Goal: Check status: Check status

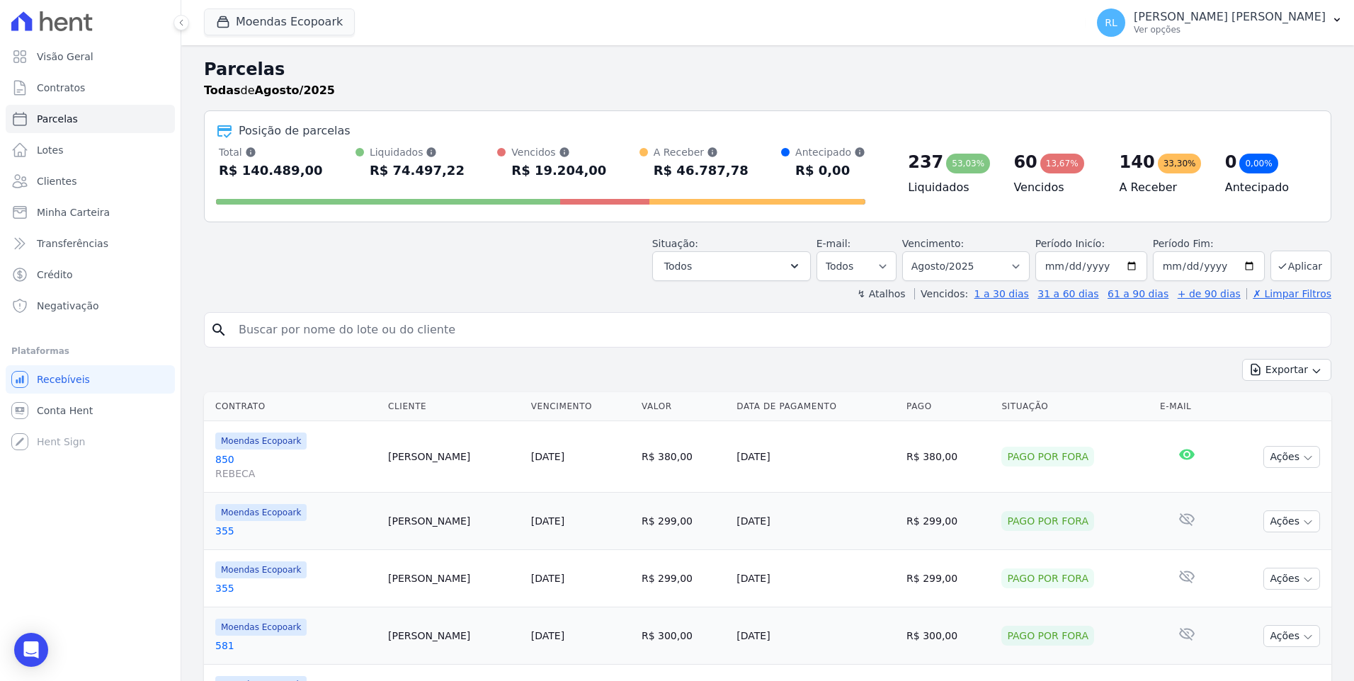
select select
click at [92, 212] on span "Minha Carteira" at bounding box center [73, 212] width 73 height 14
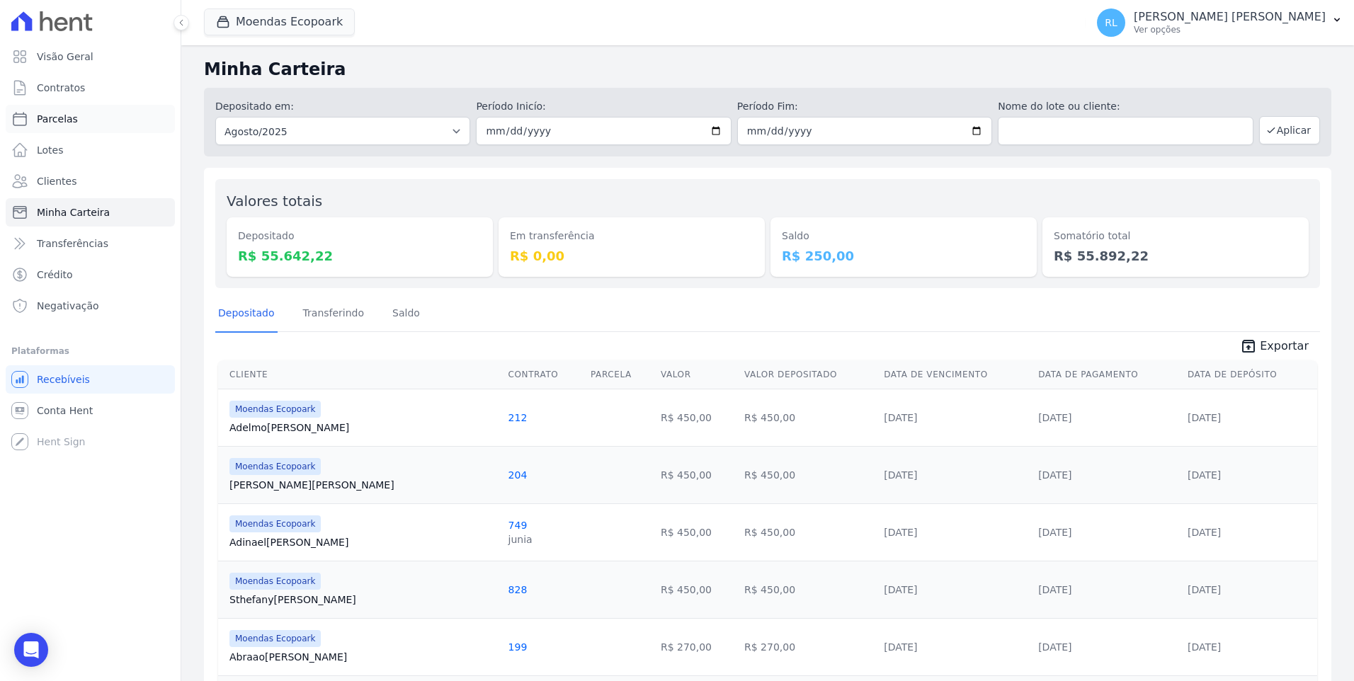
click at [74, 117] on link "Parcelas" at bounding box center [90, 119] width 169 height 28
select select
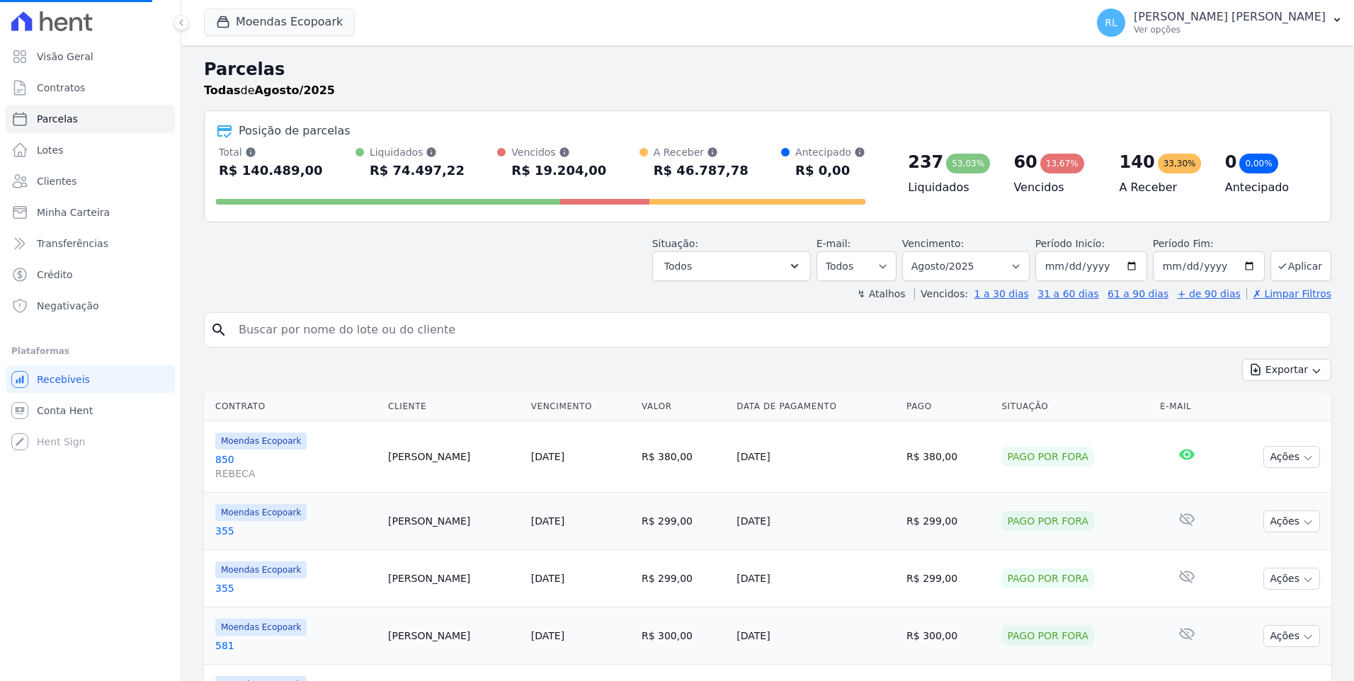
click at [392, 323] on input "search" at bounding box center [777, 330] width 1095 height 28
select select
click at [366, 322] on input "search" at bounding box center [777, 330] width 1095 height 28
type input "693"
select select
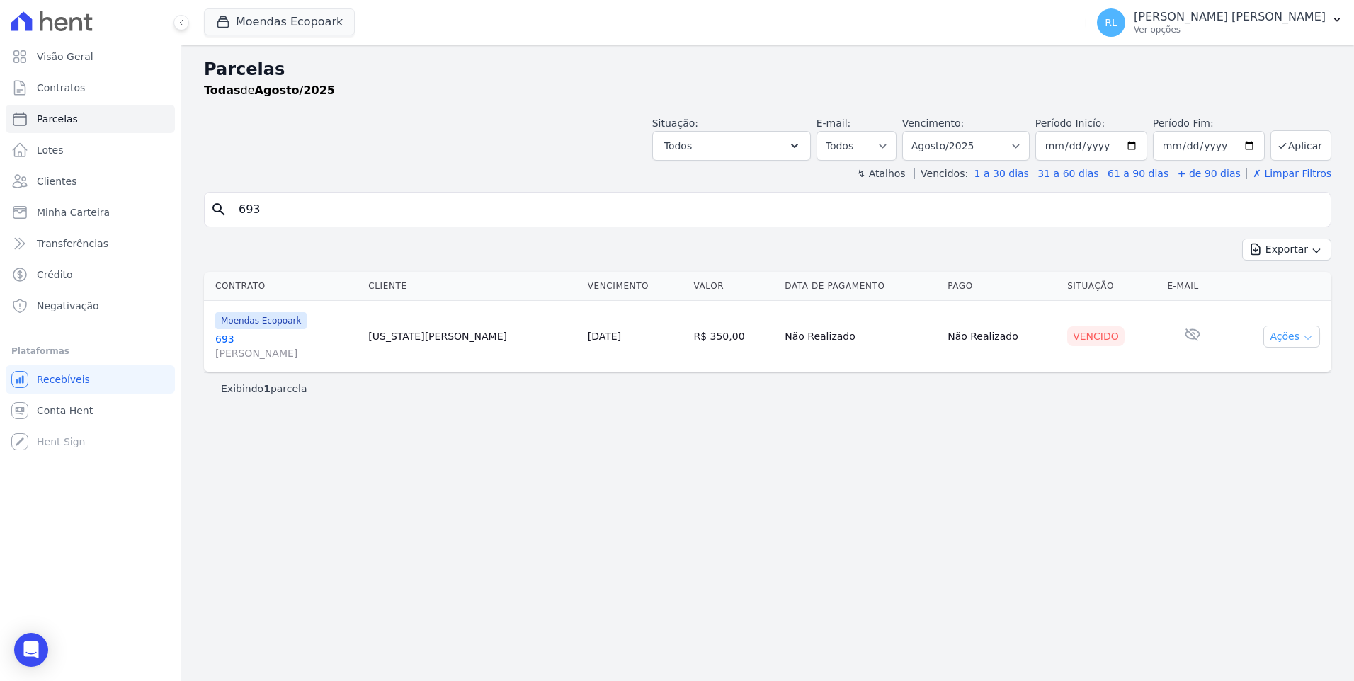
click at [1283, 337] on button "Ações" at bounding box center [1292, 337] width 57 height 22
click at [1265, 373] on link "Ver boleto" at bounding box center [1286, 369] width 136 height 26
click at [225, 335] on link "693 [PERSON_NAME]" at bounding box center [286, 346] width 142 height 28
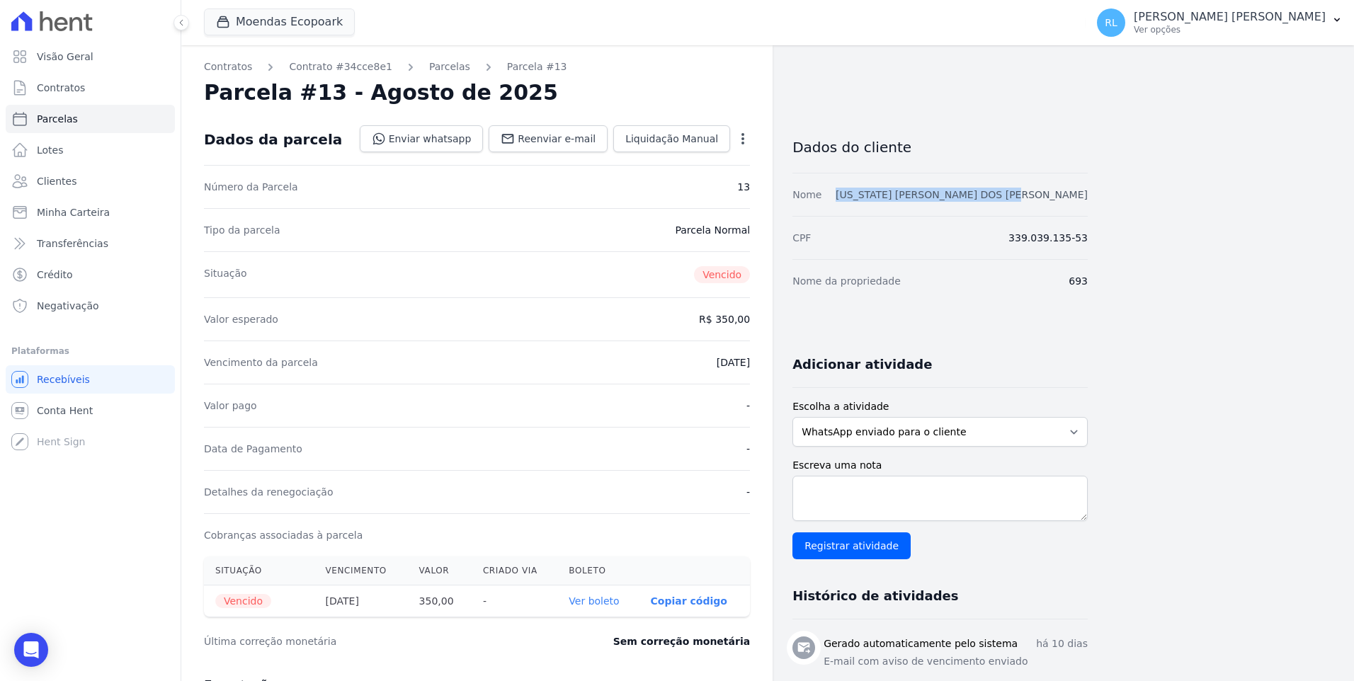
drag, startPoint x: 907, startPoint y: 193, endPoint x: 1087, endPoint y: 193, distance: 179.9
click at [1087, 193] on div "Nome [US_STATE] [PERSON_NAME] DOS [PERSON_NAME]" at bounding box center [940, 194] width 295 height 43
copy link "[US_STATE] [PERSON_NAME] DOS [PERSON_NAME]"
click at [92, 237] on span "Transferências" at bounding box center [73, 244] width 72 height 14
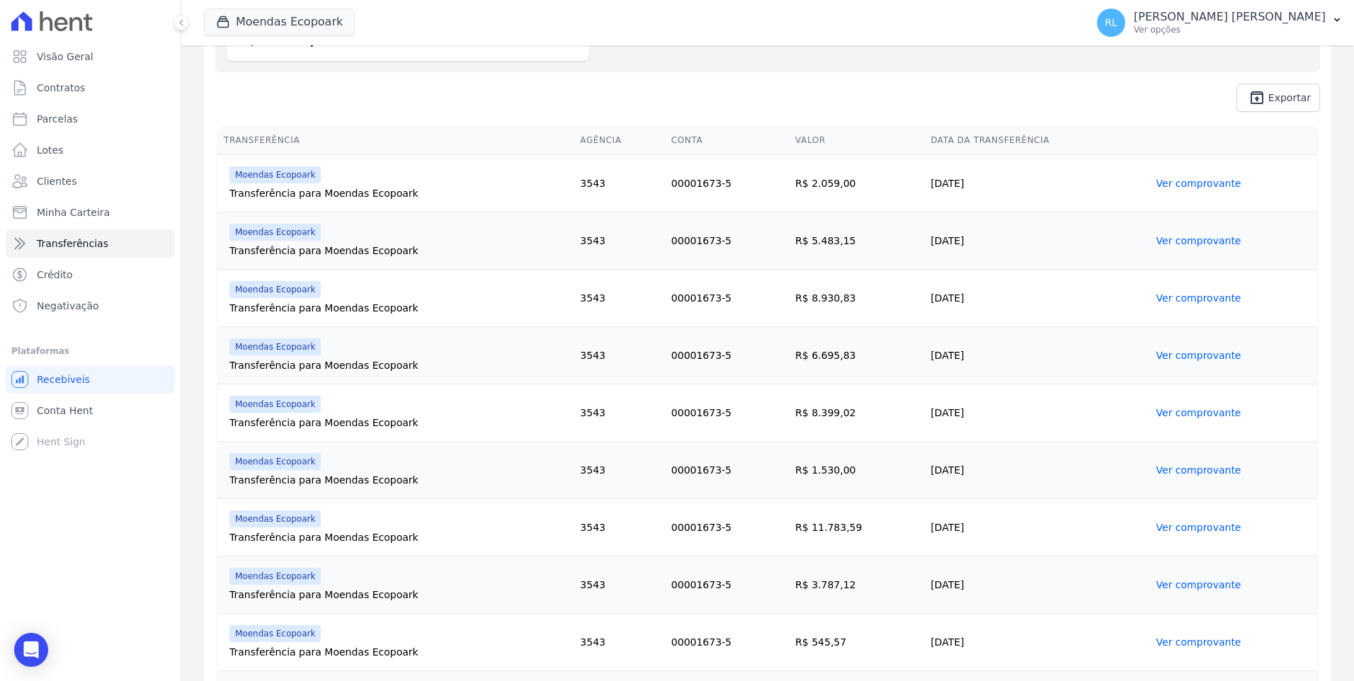
scroll to position [424, 0]
